Goal: Transaction & Acquisition: Purchase product/service

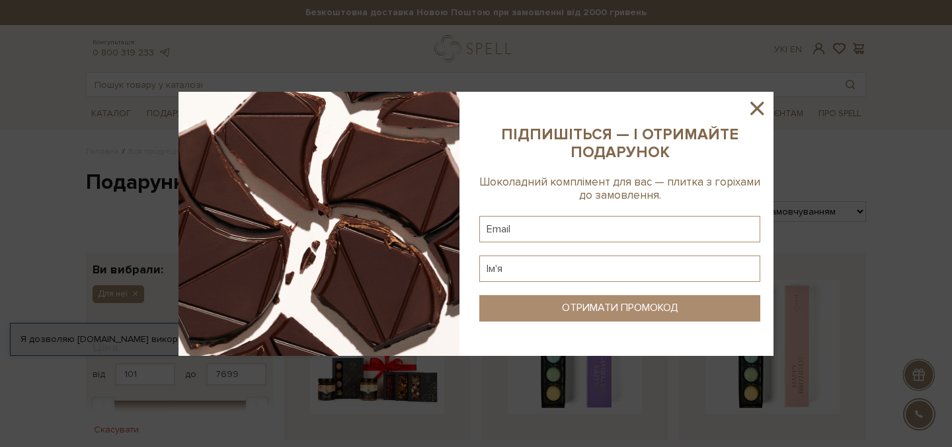
click at [765, 104] on icon at bounding box center [757, 108] width 22 height 22
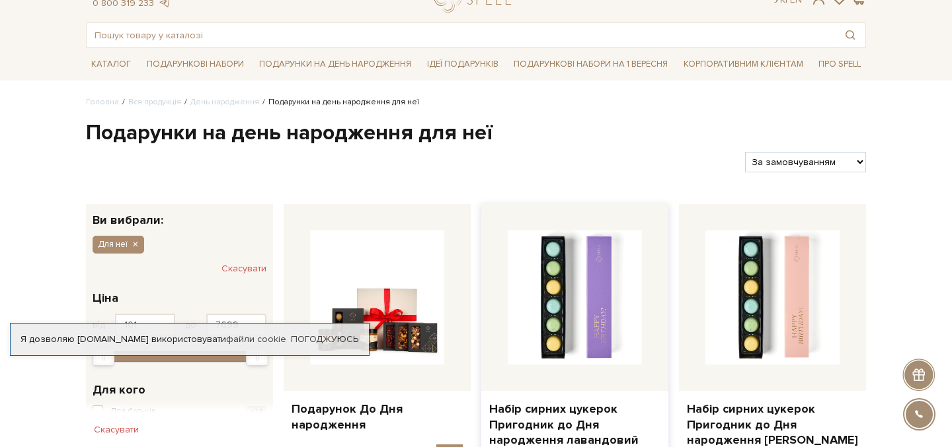
scroll to position [59, 0]
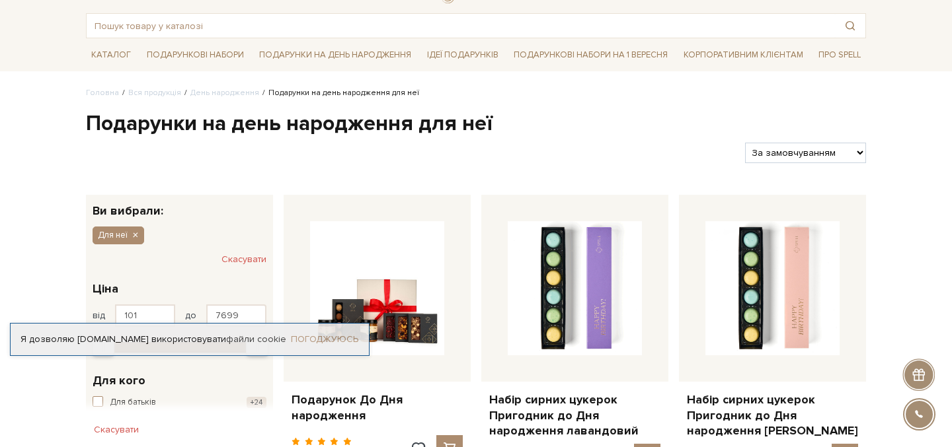
click at [317, 338] on link "Погоджуюсь" at bounding box center [324, 340] width 67 height 12
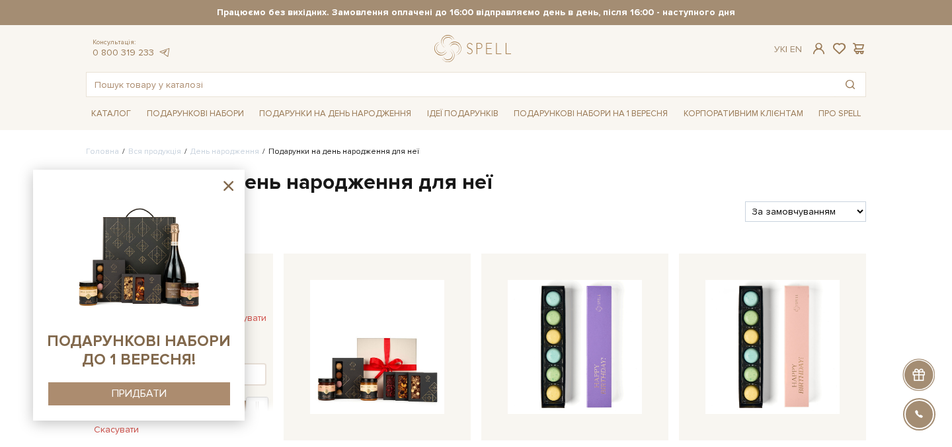
scroll to position [0, 0]
click at [227, 186] on icon at bounding box center [228, 186] width 10 height 10
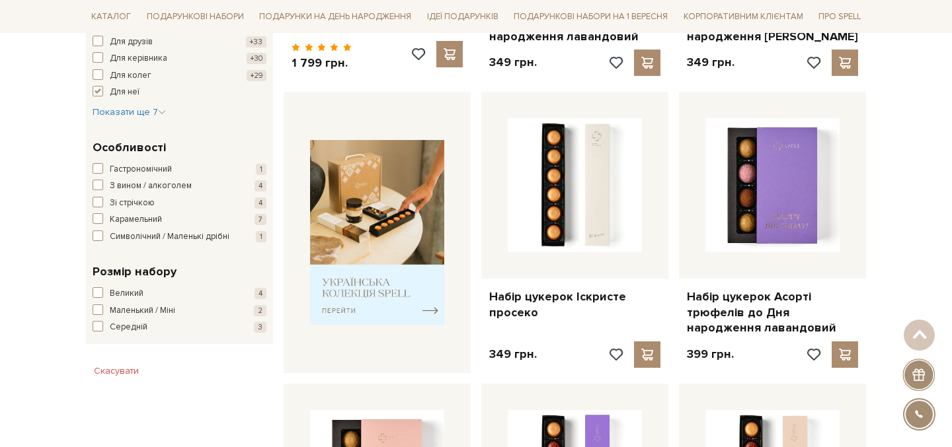
scroll to position [464, 0]
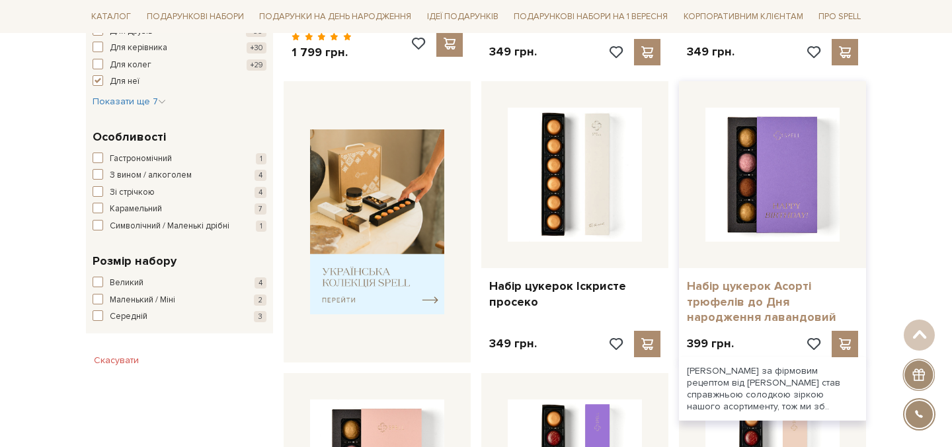
click at [757, 290] on link "Набір цукерок Асорті трюфелів до Дня народження лавандовий" at bounding box center [772, 302] width 171 height 46
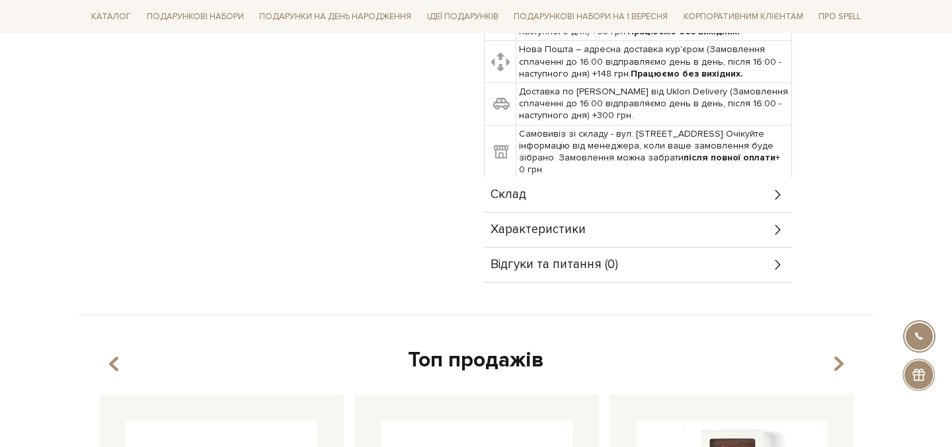
scroll to position [750, 0]
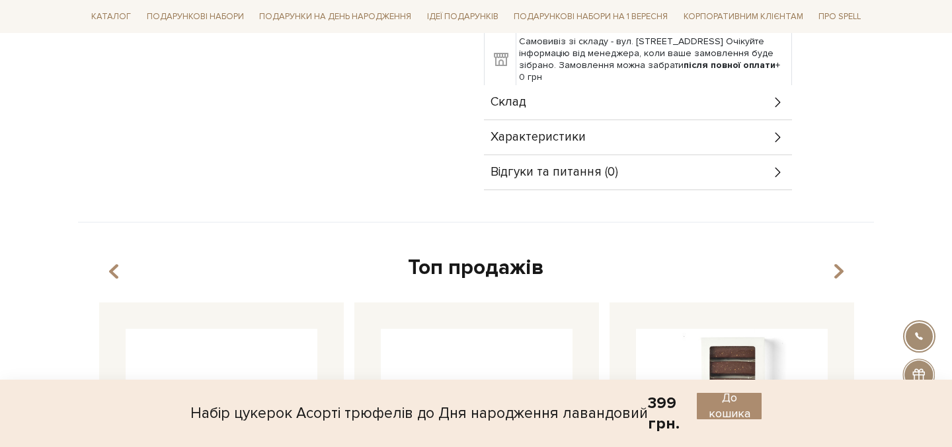
click at [590, 103] on div "Склад" at bounding box center [638, 102] width 308 height 34
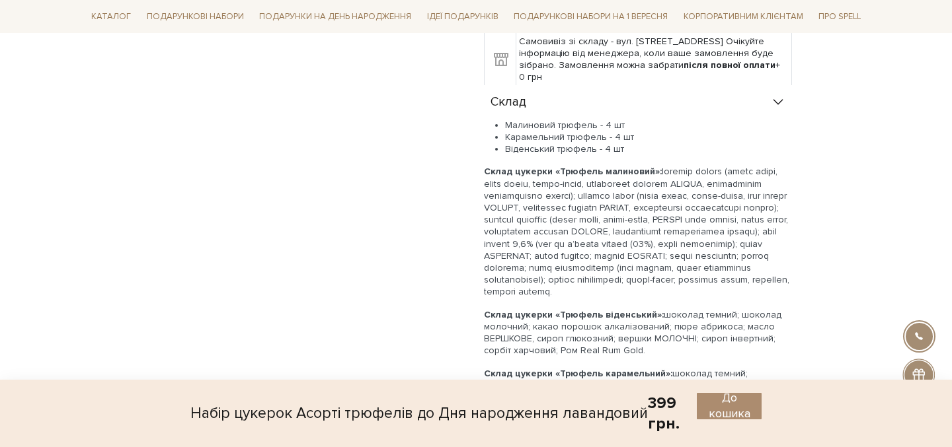
click at [590, 103] on div "Склад" at bounding box center [638, 102] width 308 height 34
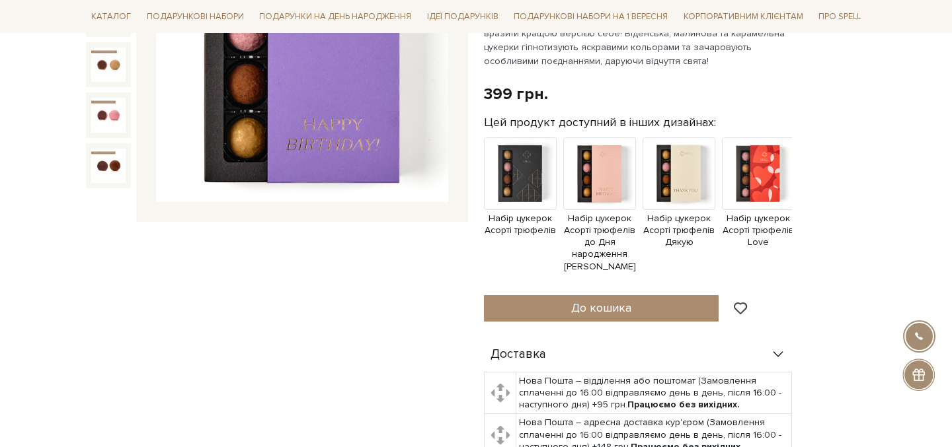
scroll to position [61, 0]
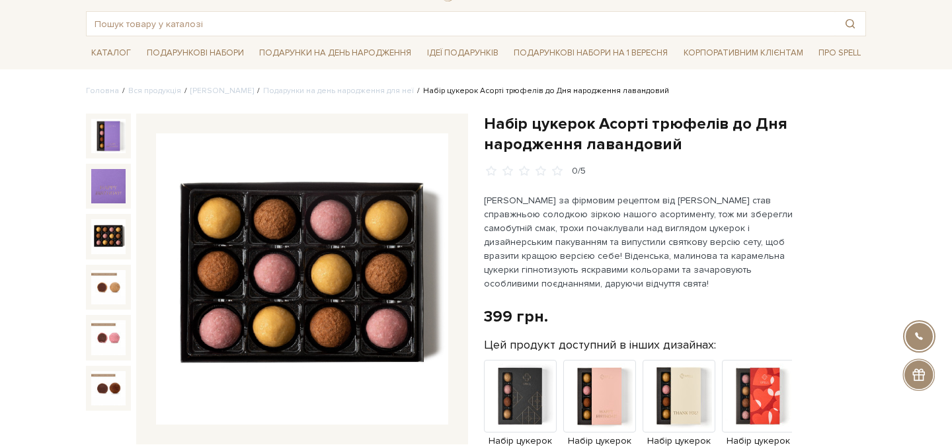
click at [106, 228] on img at bounding box center [108, 236] width 34 height 34
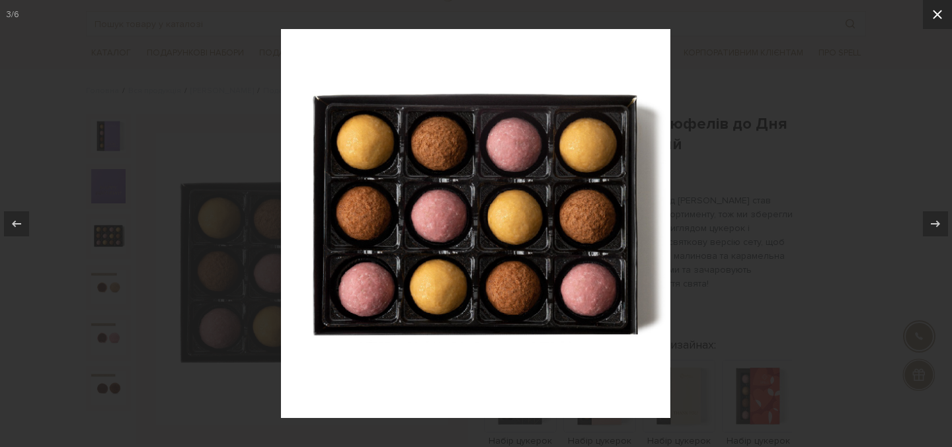
click at [941, 13] on icon at bounding box center [937, 15] width 16 height 16
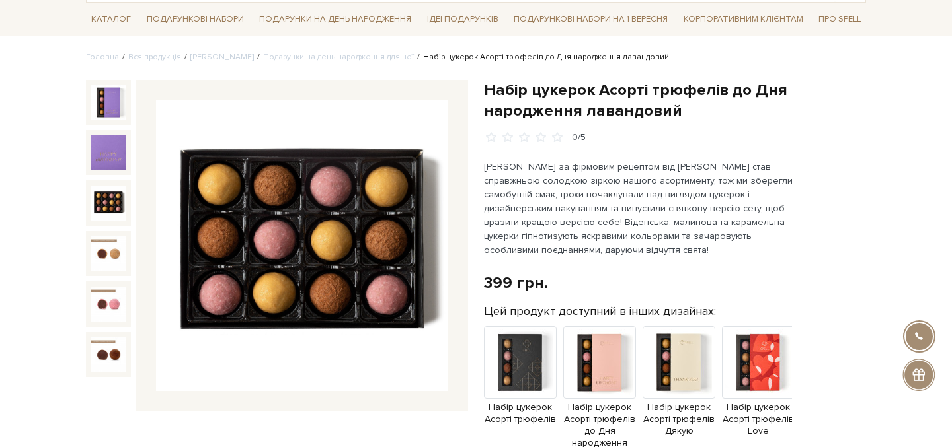
scroll to position [108, 0]
